Goal: Check status: Check status

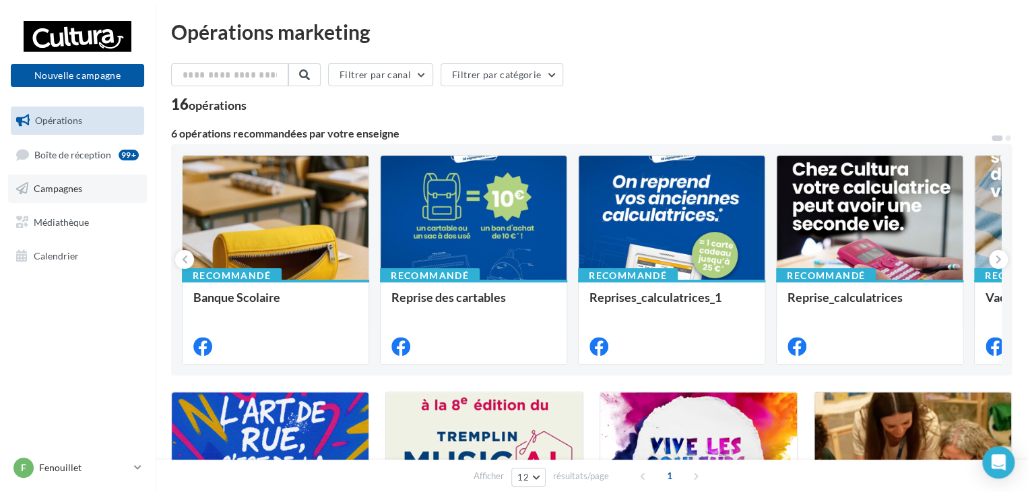
click at [90, 192] on link "Campagnes" at bounding box center [77, 189] width 139 height 28
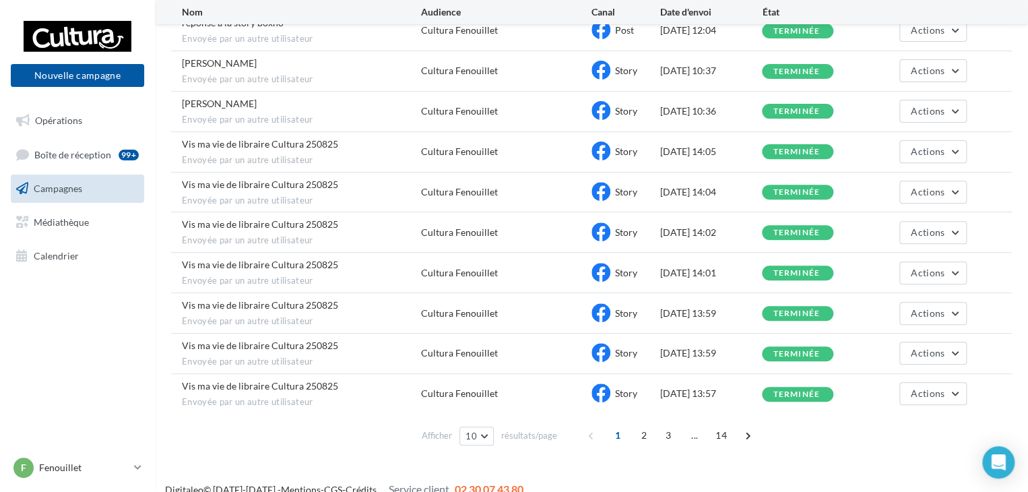
scroll to position [180, 0]
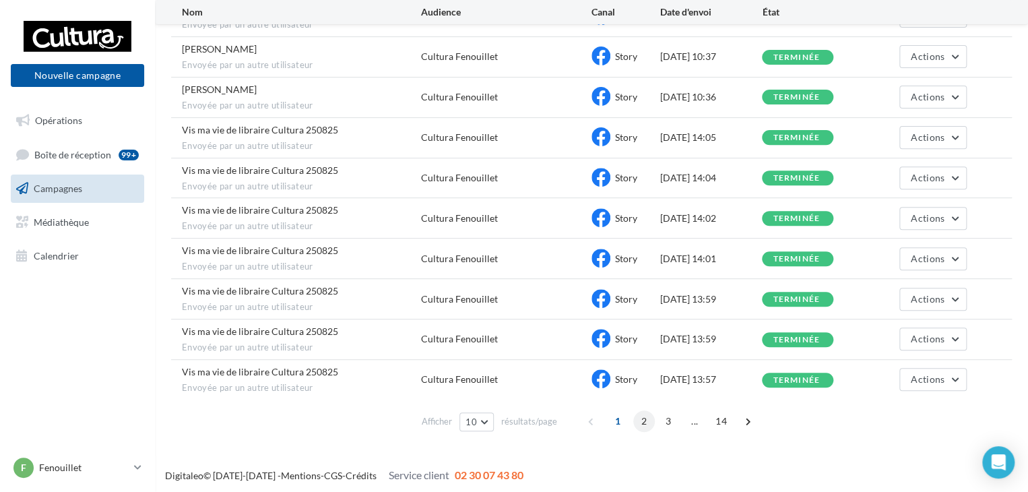
click at [639, 419] on span "2" at bounding box center [644, 421] width 22 height 22
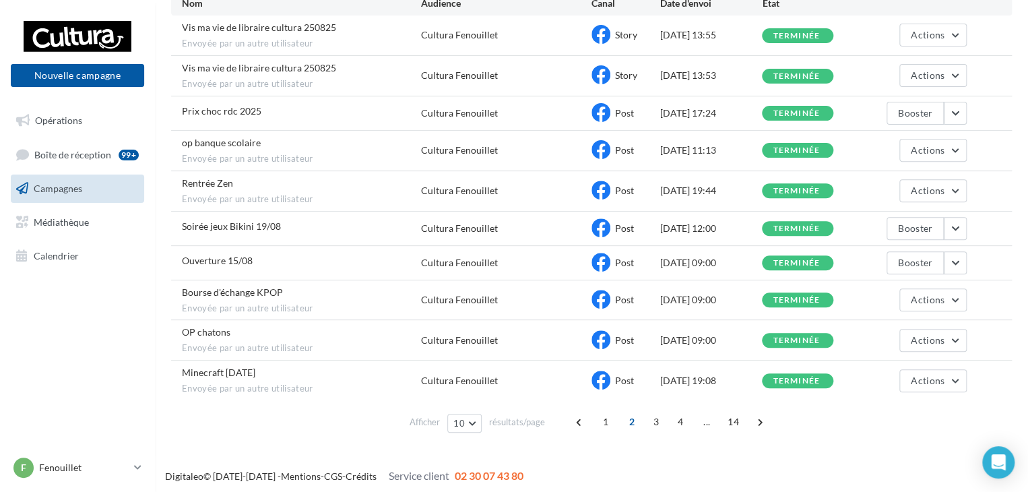
scroll to position [162, 0]
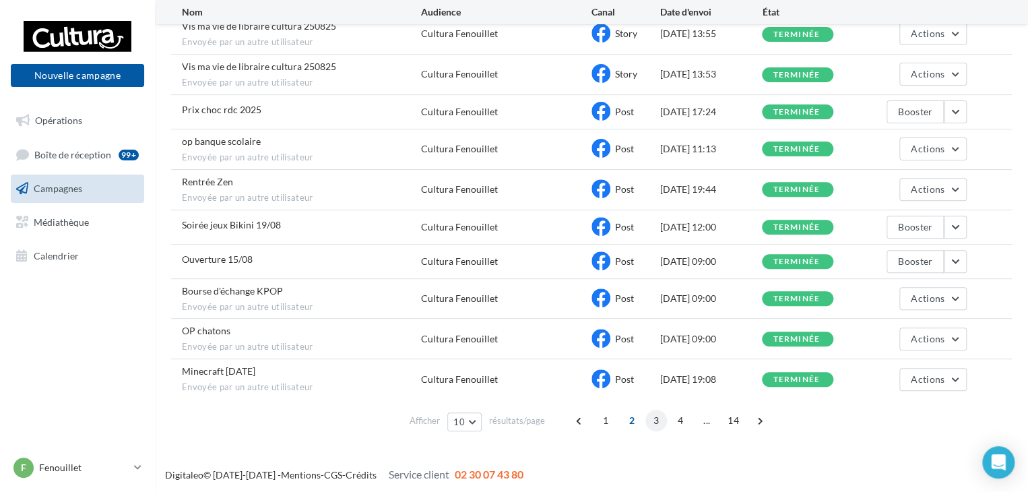
click at [654, 419] on span "3" at bounding box center [657, 421] width 22 height 22
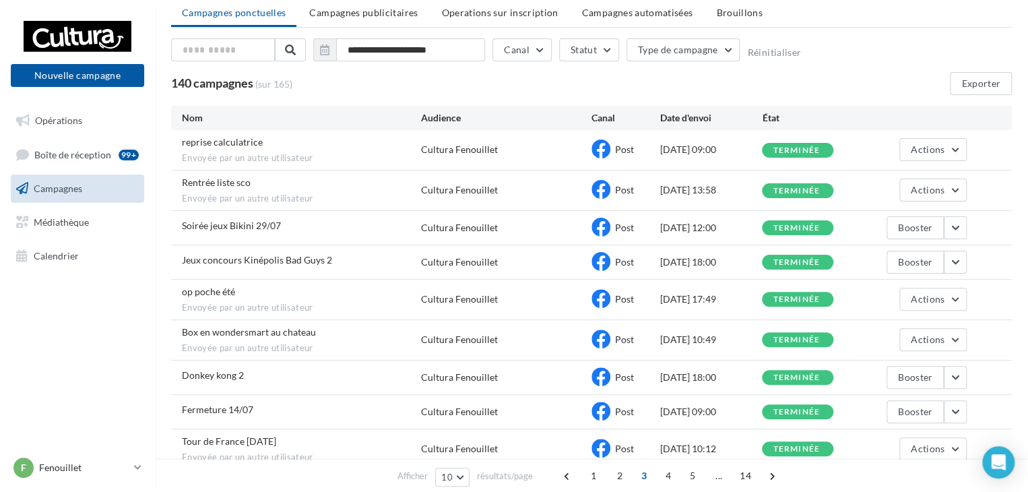
scroll to position [0, 0]
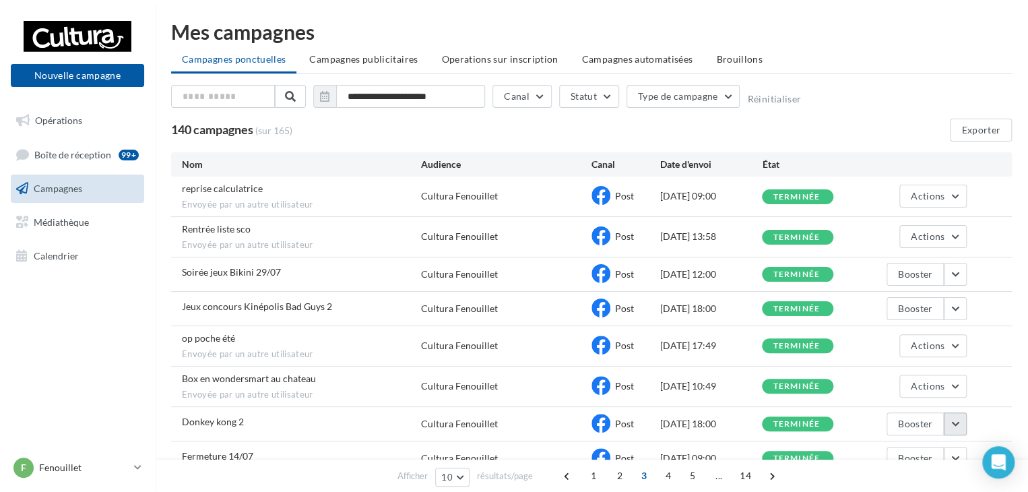
click at [952, 425] on button "button" at bounding box center [955, 423] width 23 height 23
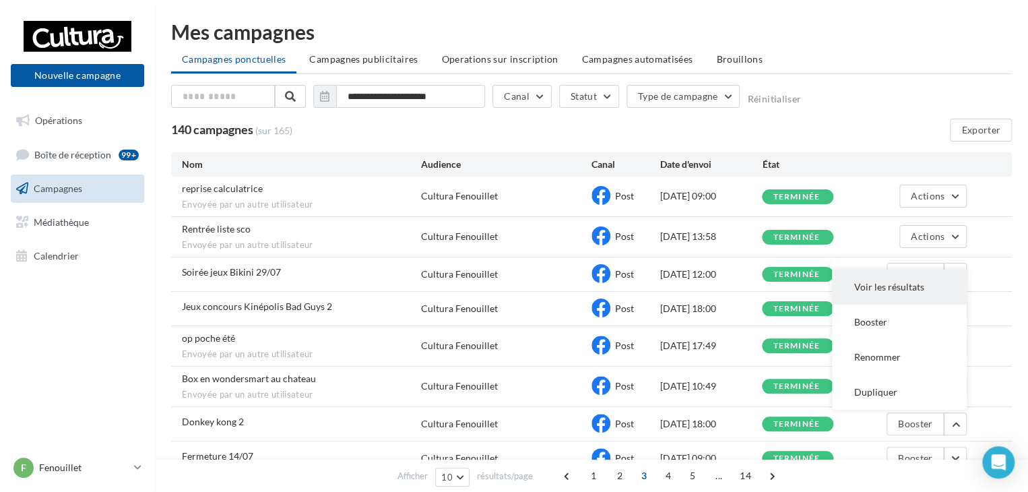
click at [891, 286] on button "Voir les résultats" at bounding box center [899, 287] width 135 height 35
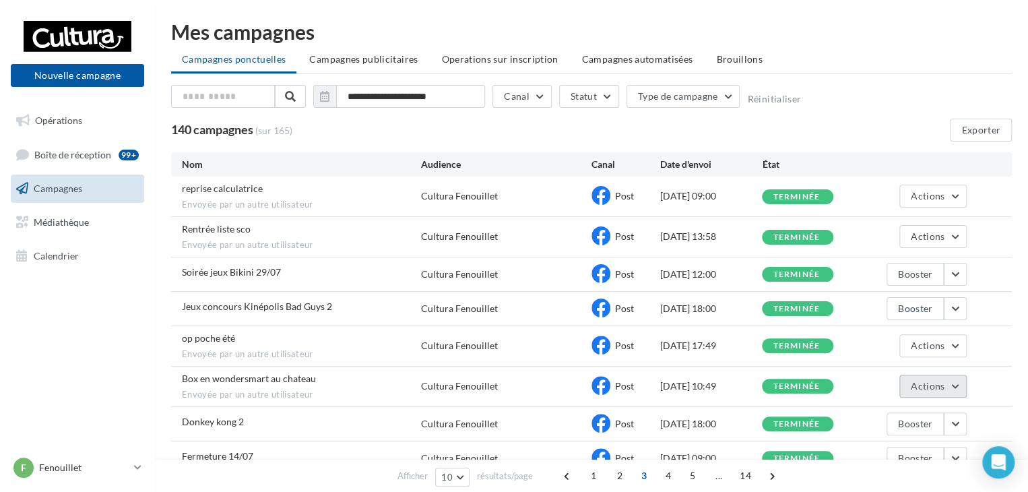
click at [946, 386] on button "Actions" at bounding box center [933, 386] width 67 height 23
click at [903, 419] on button "Voir les résultats" at bounding box center [899, 417] width 135 height 35
click at [957, 342] on button "Actions" at bounding box center [933, 345] width 67 height 23
click at [908, 375] on button "Voir les résultats" at bounding box center [899, 377] width 135 height 35
click at [954, 308] on button "button" at bounding box center [955, 308] width 23 height 23
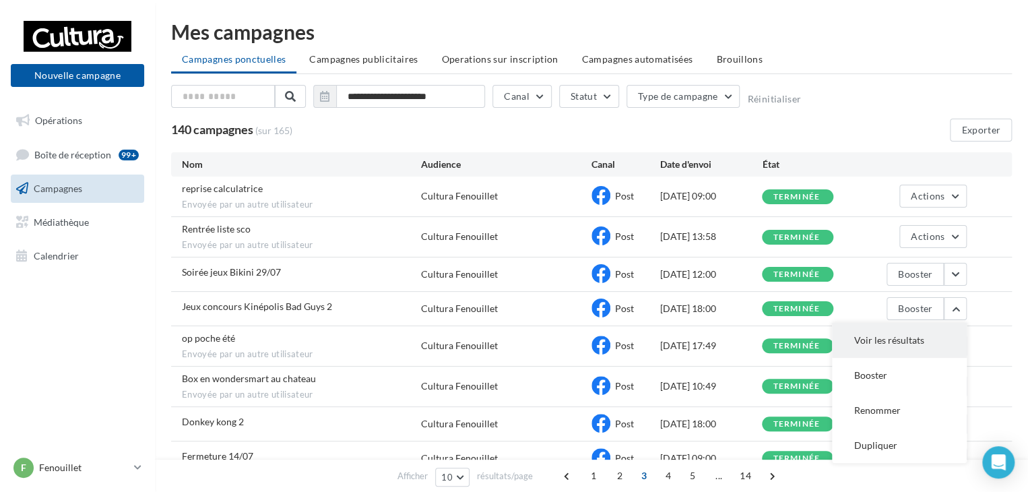
click at [908, 335] on button "Voir les résultats" at bounding box center [899, 340] width 135 height 35
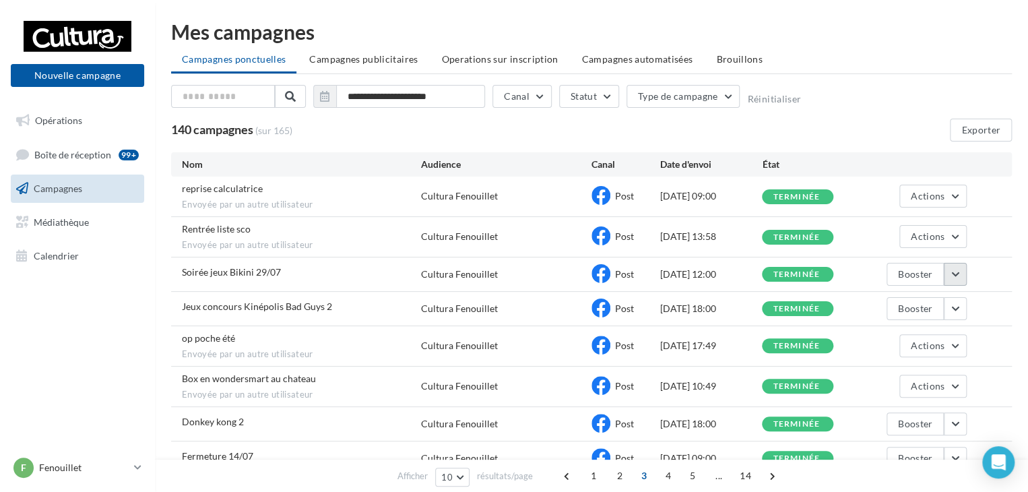
click at [954, 274] on button "button" at bounding box center [955, 274] width 23 height 23
click at [917, 298] on button "Voir les résultats" at bounding box center [899, 305] width 135 height 35
click at [136, 461] on link "F Fenouillet [EMAIL_ADDRESS][DOMAIN_NAME]" at bounding box center [77, 468] width 133 height 26
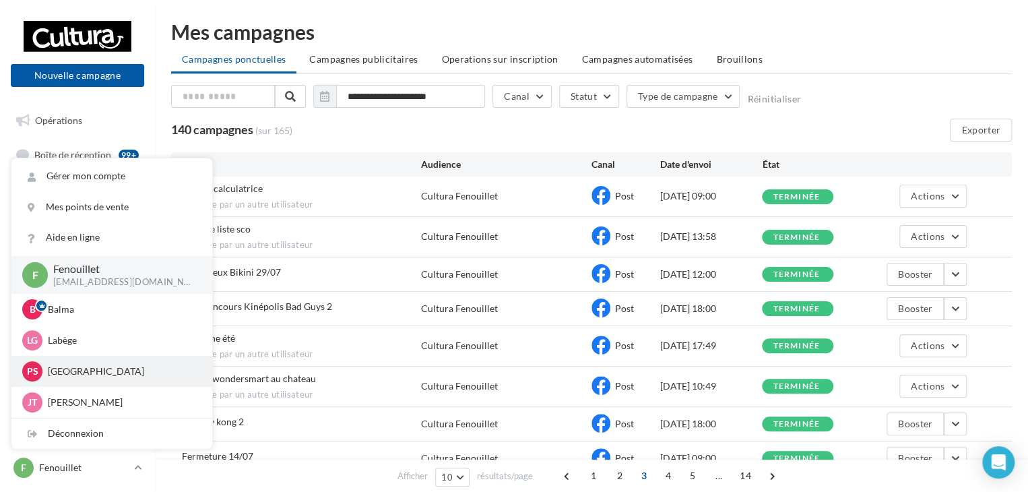
click at [78, 367] on p "[GEOGRAPHIC_DATA]" at bounding box center [122, 371] width 148 height 13
